Goal: Navigation & Orientation: Find specific page/section

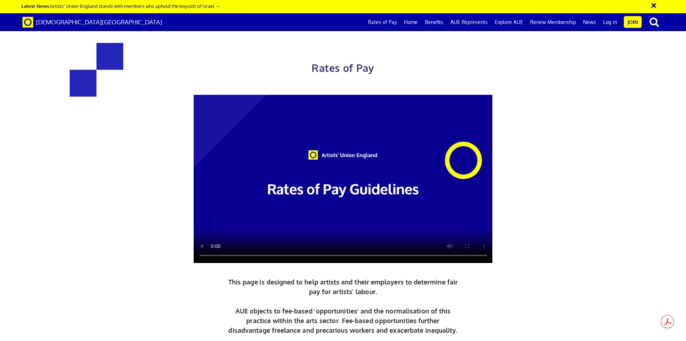
scroll to position [0, 11]
click at [610, 170] on div "Rates of Pay This page is designed to help artists and their employers to deter…" at bounding box center [343, 206] width 697 height 398
click at [404, 308] on p "This page is designed to help artists and their employers to determine fair pay…" at bounding box center [343, 306] width 233 height 58
drag, startPoint x: 684, startPoint y: 103, endPoint x: 674, endPoint y: 167, distance: 64.7
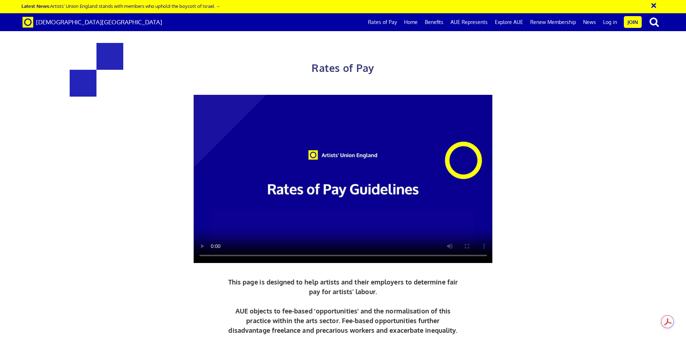
click at [683, 161] on div "Rates of Pay This page is designed to help artists and their employers to deter…" at bounding box center [343, 206] width 697 height 398
drag, startPoint x: 601, startPoint y: 204, endPoint x: 580, endPoint y: 103, distance: 103.3
click at [580, 103] on div "Rates of Pay This page is designed to help artists and their employers to deter…" at bounding box center [343, 206] width 697 height 398
click at [492, 227] on div "Rates of Pay This page is designed to help artists and their employers to deter…" at bounding box center [343, 217] width 465 height 376
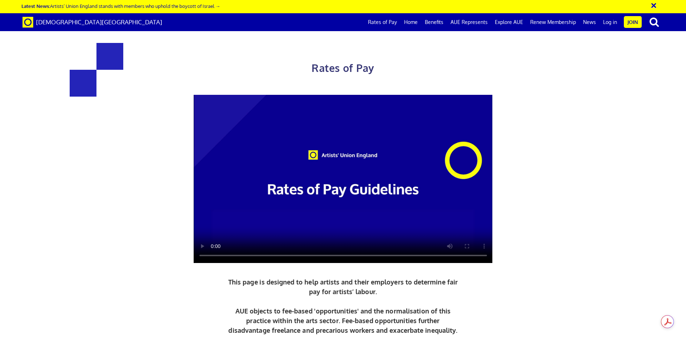
click at [656, 6] on button "×" at bounding box center [659, 5] width 18 height 12
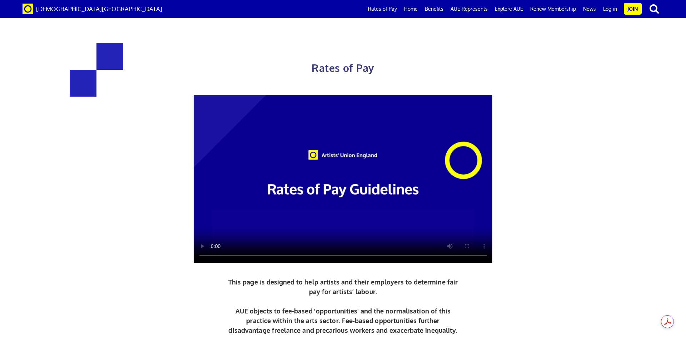
click at [545, 230] on div "Rates of Pay This page is designed to help artists and their employers to deter…" at bounding box center [343, 217] width 465 height 376
click at [570, 9] on link "Renew Membership" at bounding box center [553, 9] width 53 height 18
